Goal: Entertainment & Leisure: Consume media (video, audio)

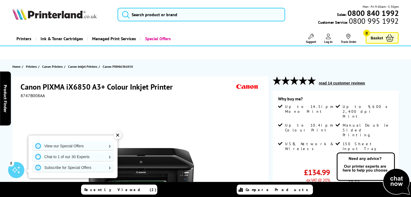
click at [202, 139] on div at bounding box center [141, 162] width 135 height 106
click at [118, 135] on div "✕" at bounding box center [118, 136] width 8 height 8
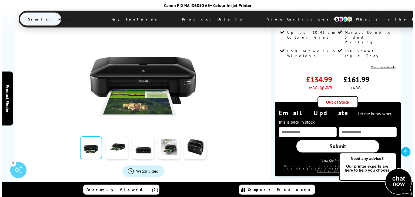
scroll to position [135, 0]
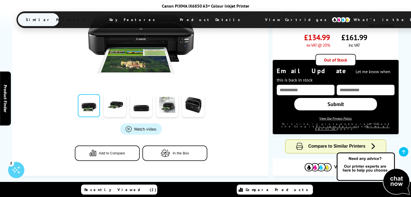
click at [136, 127] on span "Watch video" at bounding box center [145, 128] width 22 height 5
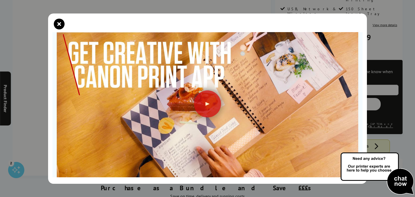
scroll to position [11, 0]
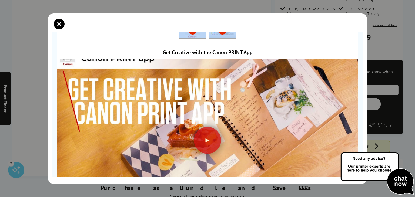
drag, startPoint x: 250, startPoint y: 36, endPoint x: 244, endPoint y: 16, distance: 21.1
click at [244, 16] on div "Get Creative with the Canon PRINT App" at bounding box center [207, 99] width 319 height 171
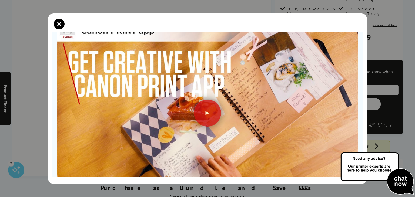
scroll to position [38, 0]
click at [205, 112] on div at bounding box center [207, 113] width 27 height 27
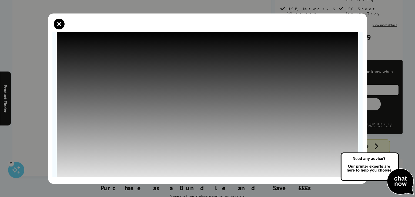
scroll to position [65, 0]
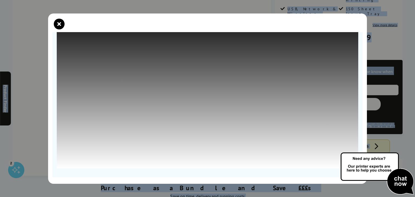
drag, startPoint x: 260, startPoint y: 19, endPoint x: 160, endPoint y: -9, distance: 103.5
click at [410, 189] on img at bounding box center [377, 174] width 76 height 44
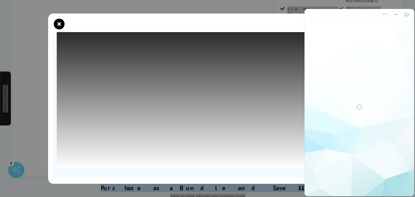
scroll to position [0, 0]
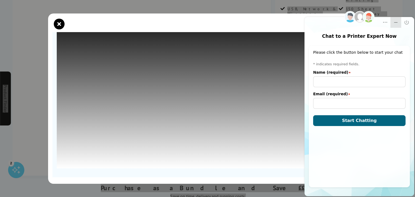
click at [397, 21] on icon "Minimize" at bounding box center [395, 22] width 5 height 5
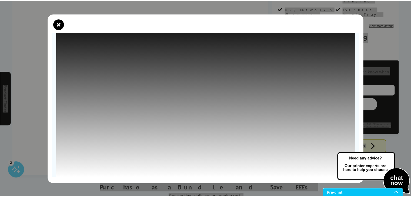
scroll to position [57, 0]
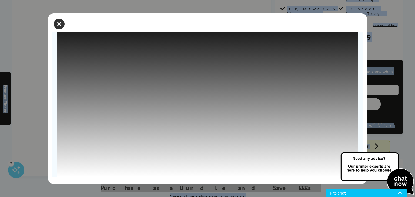
click at [61, 24] on icon "close modal" at bounding box center [59, 24] width 11 height 11
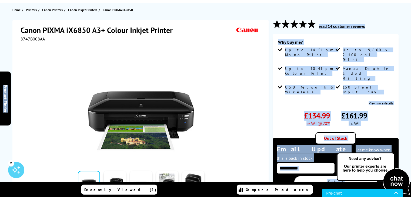
scroll to position [0, 0]
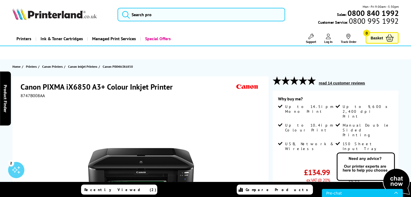
click at [250, 146] on div at bounding box center [141, 159] width 241 height 122
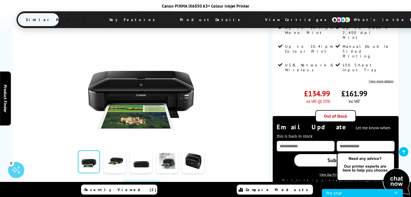
scroll to position [54, 0]
